Goal: Ask a question

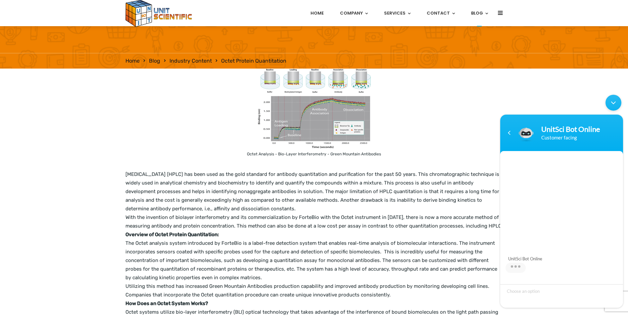
scroll to position [66, 0]
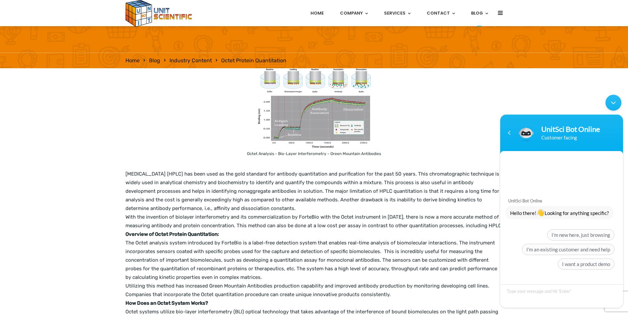
click at [412, 79] on div "Octet Analysis - Bio-Layer Interferometry - Green Mountain Antibodies" at bounding box center [313, 113] width 377 height 90
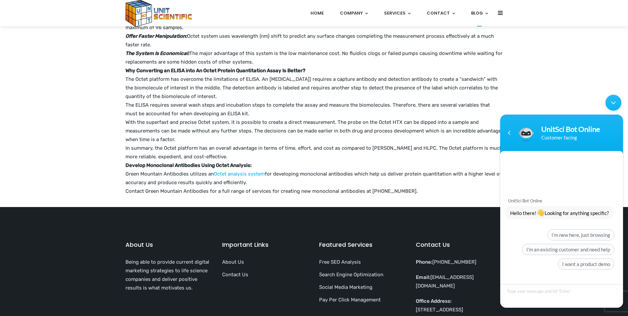
scroll to position [430, 0]
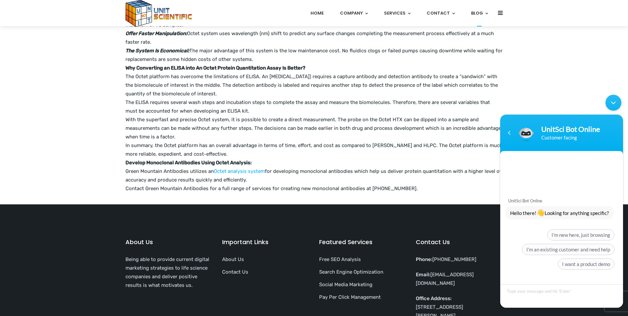
click at [578, 298] on textarea "Type your message and hit 'Enter'" at bounding box center [561, 296] width 123 height 24
type textarea "E"
click at [591, 247] on span "I'm an existing customer and need help" at bounding box center [568, 249] width 92 height 11
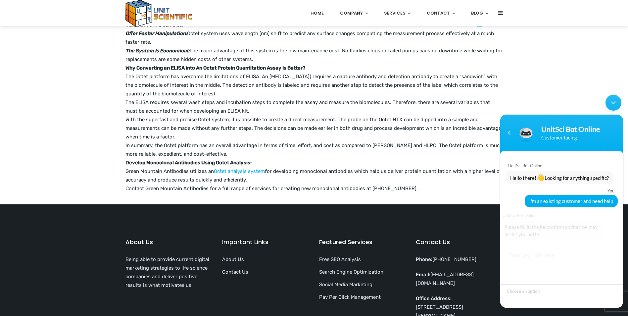
scroll to position [57, 0]
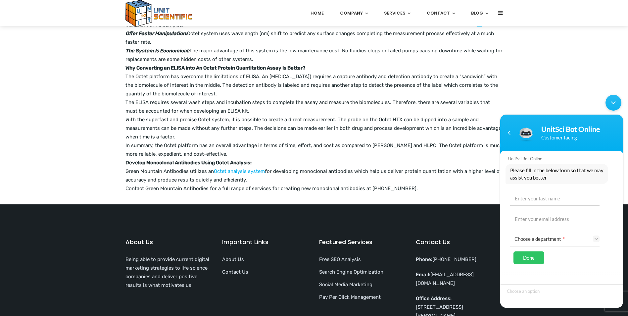
click at [540, 243] on link "Choose a department *" at bounding box center [557, 238] width 85 height 15
drag, startPoint x: 560, startPoint y: 211, endPoint x: 560, endPoint y: 205, distance: 5.6
click at [560, 211] on input "text" at bounding box center [554, 218] width 89 height 16
click at [559, 196] on input "text" at bounding box center [554, 198] width 89 height 16
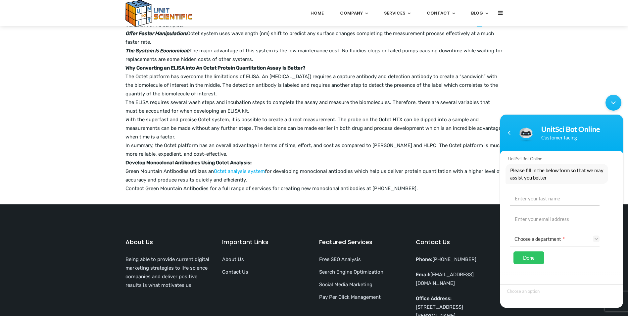
click at [611, 101] on div "Minimize live chat window" at bounding box center [614, 103] width 16 height 16
